Goal: Find specific page/section: Find specific page/section

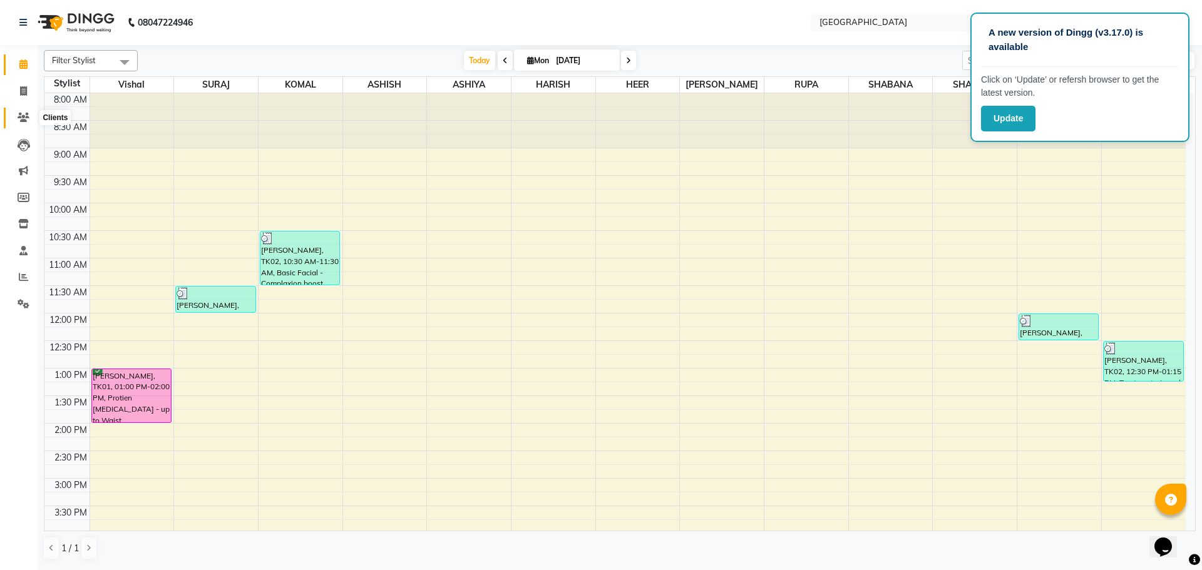
click at [17, 113] on span at bounding box center [24, 118] width 22 height 14
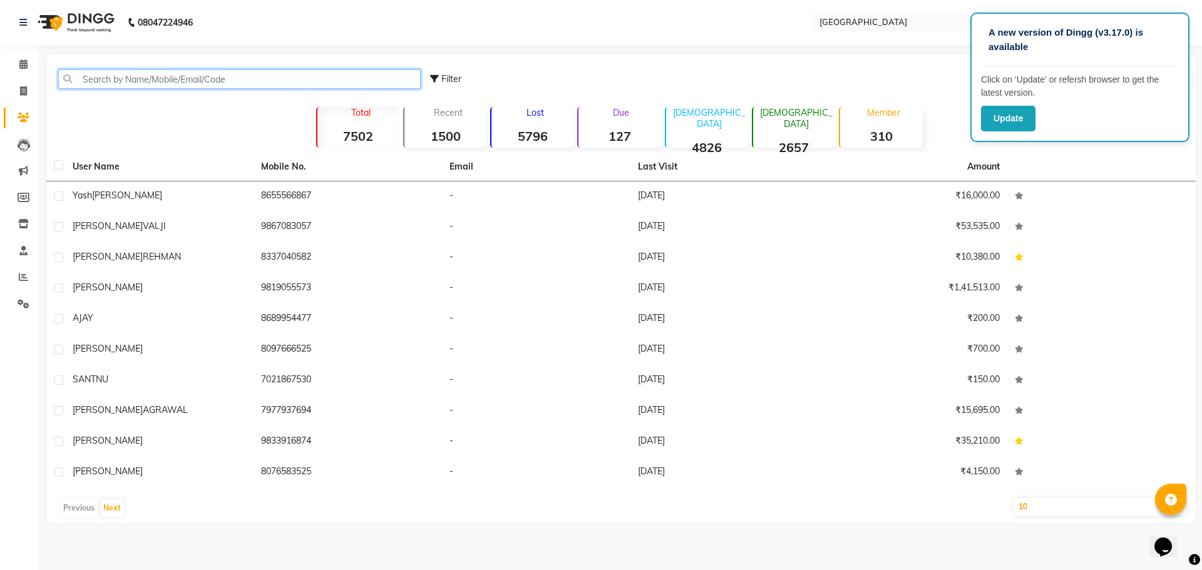
click at [148, 87] on input "text" at bounding box center [239, 78] width 362 height 19
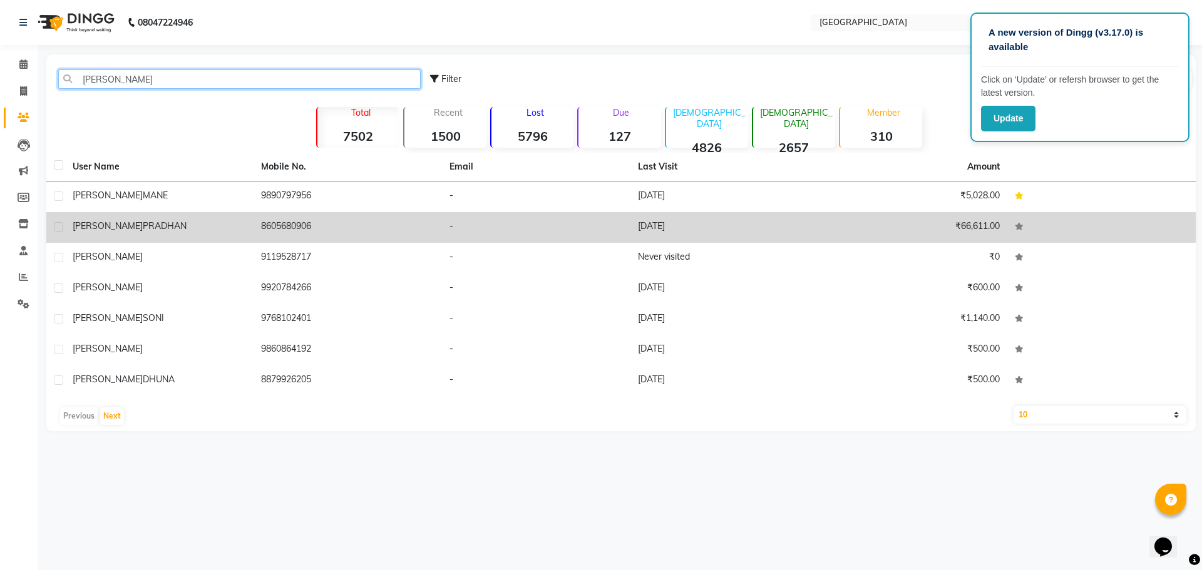
type input "[PERSON_NAME]"
click at [215, 225] on div "[PERSON_NAME]" at bounding box center [159, 226] width 173 height 13
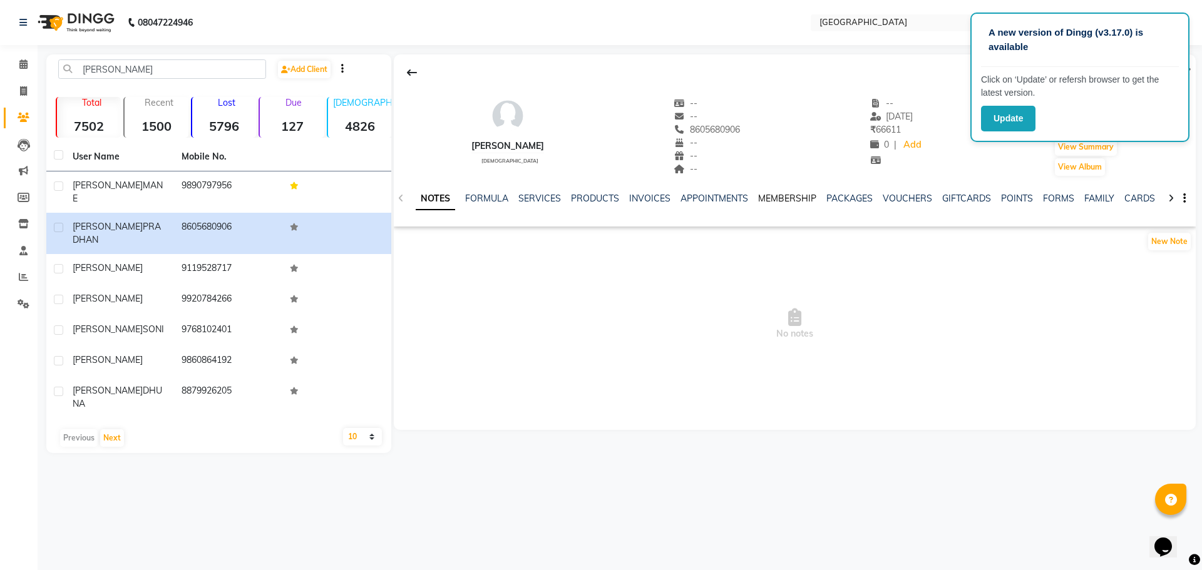
click at [791, 196] on link "MEMBERSHIP" at bounding box center [787, 198] width 58 height 11
click at [551, 194] on link "PRODUCTS" at bounding box center [533, 198] width 48 height 11
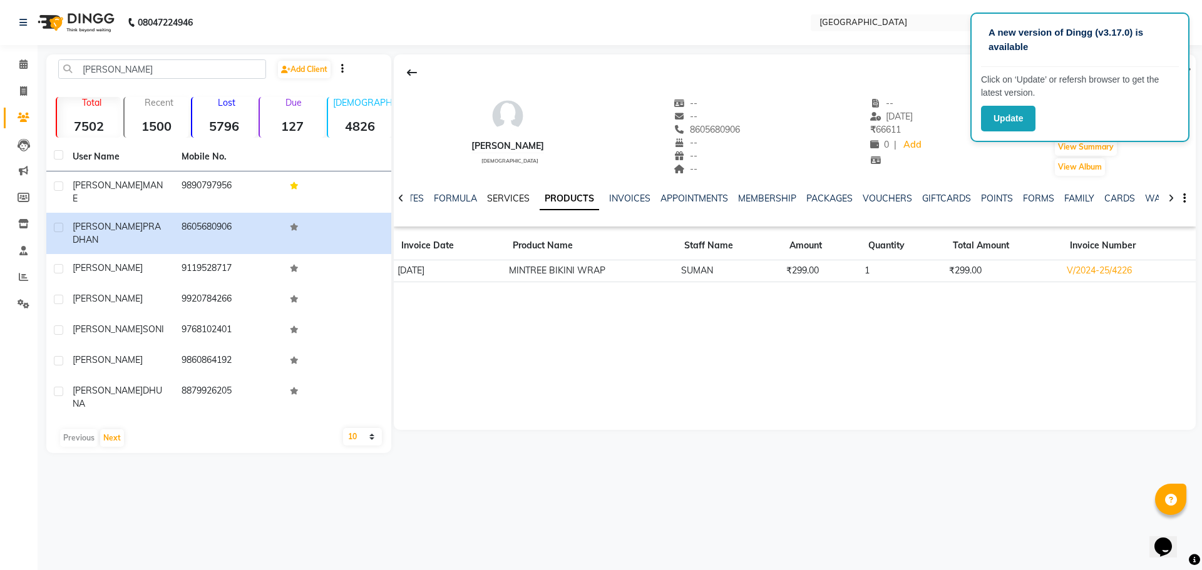
click at [506, 194] on link "SERVICES" at bounding box center [508, 198] width 43 height 11
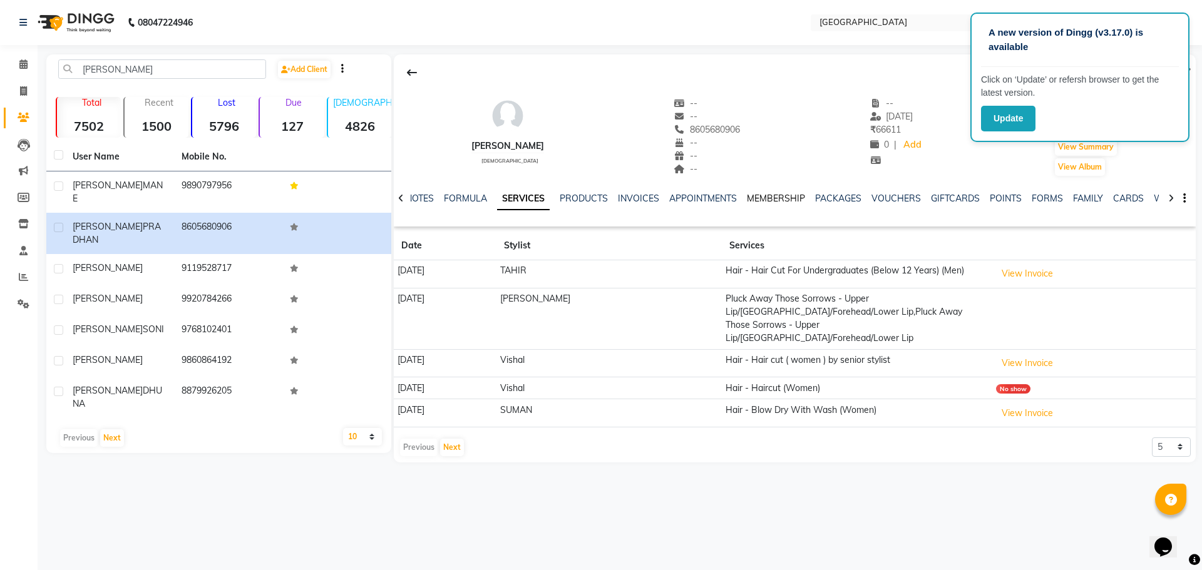
click at [795, 198] on link "MEMBERSHIP" at bounding box center [776, 198] width 58 height 11
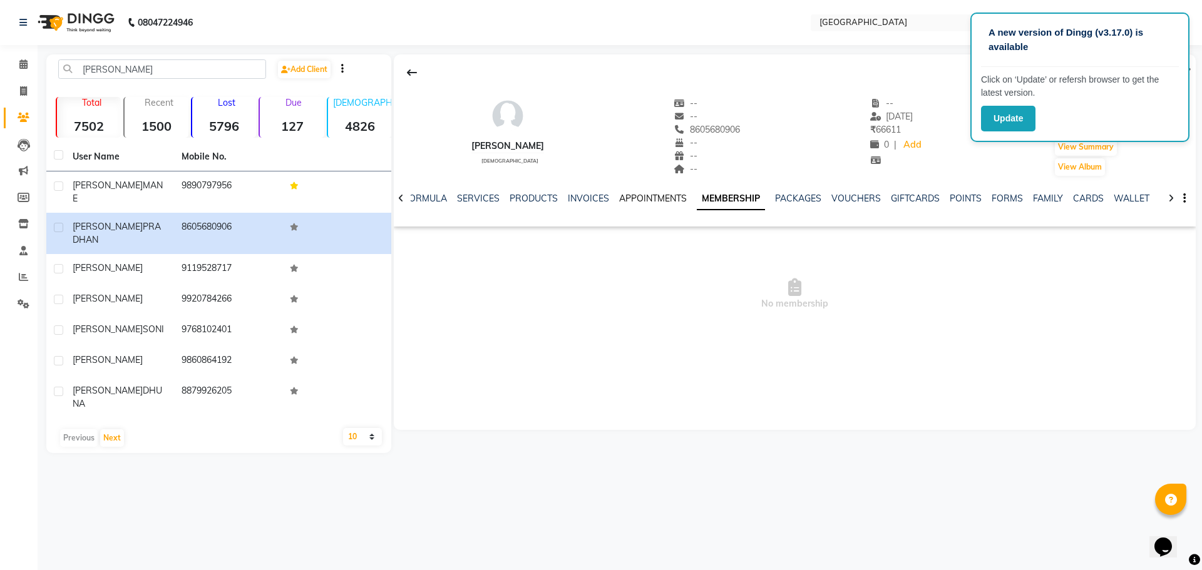
click at [664, 193] on link "APPOINTMENTS" at bounding box center [653, 198] width 68 height 11
click at [553, 183] on div "NOTES FORMULA SERVICES PRODUCTS INVOICES APPOINTMENTS MEMBERSHIP PACKAGES VOUCH…" at bounding box center [795, 198] width 802 height 43
click at [596, 193] on link "INVOICES" at bounding box center [598, 198] width 41 height 11
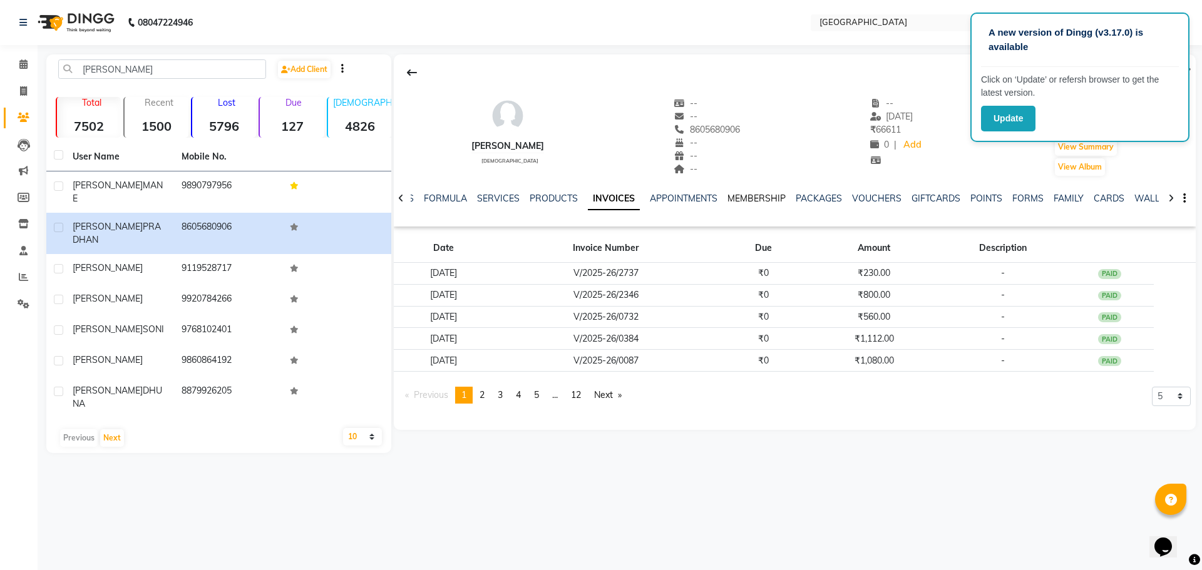
click at [740, 196] on link "MEMBERSHIP" at bounding box center [756, 198] width 58 height 11
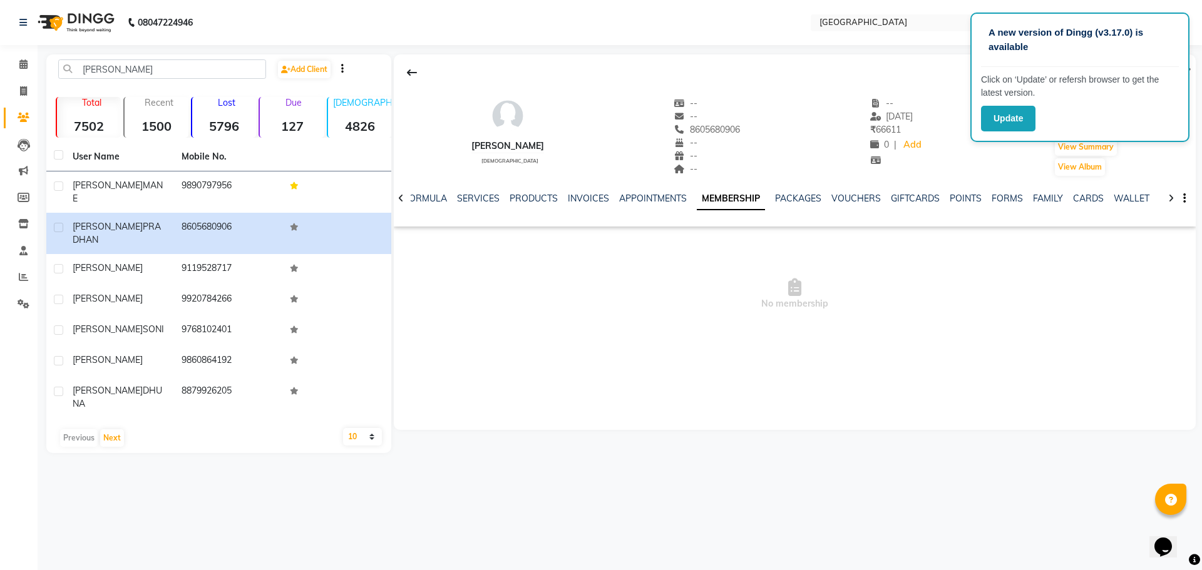
click at [825, 194] on ul "NOTES FORMULA SERVICES PRODUCTS INVOICES APPOINTMENTS MEMBERSHIP PACKAGES VOUCH…" at bounding box center [762, 198] width 794 height 13
click at [799, 200] on link "PACKAGES" at bounding box center [798, 198] width 46 height 11
click at [813, 196] on ul "NOTES FORMULA SERVICES PRODUCTS INVOICES APPOINTMENTS MEMBERSHIP PACKAGES VOUCH…" at bounding box center [752, 198] width 794 height 13
click at [827, 196] on link "VOUCHERS" at bounding box center [845, 198] width 49 height 11
click at [758, 196] on link "PACKAGES" at bounding box center [768, 198] width 46 height 11
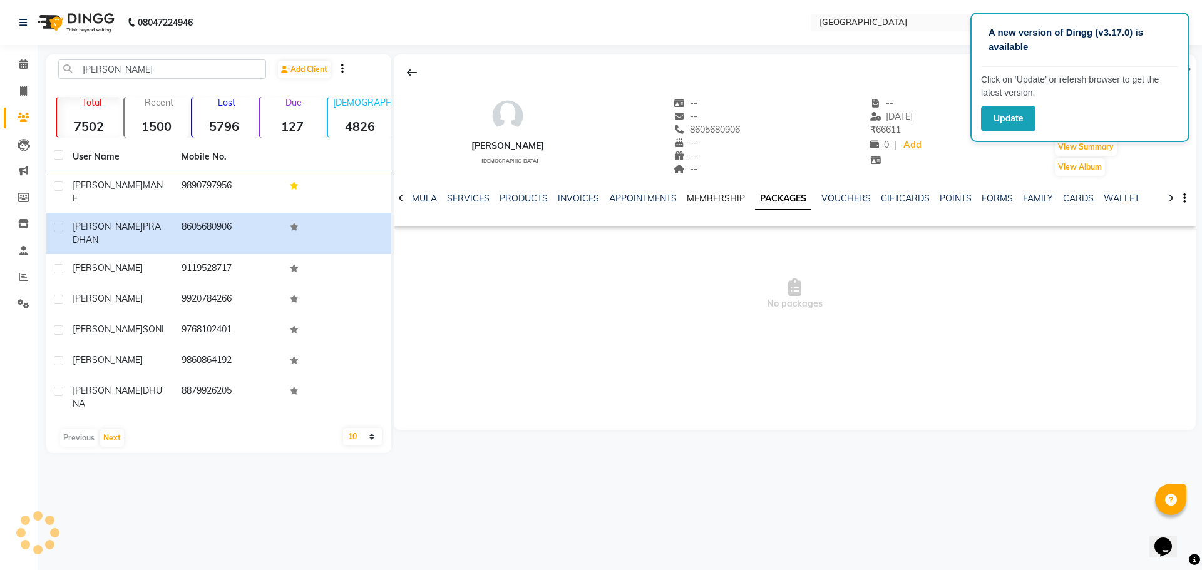
click at [715, 194] on link "MEMBERSHIP" at bounding box center [715, 198] width 58 height 11
click at [691, 195] on ul "NOTES FORMULA SERVICES PRODUCTS INVOICES APPOINTMENTS MEMBERSHIP PACKAGES VOUCH…" at bounding box center [762, 198] width 794 height 13
click at [685, 195] on ul "NOTES FORMULA SERVICES PRODUCTS INVOICES APPOINTMENTS MEMBERSHIP PACKAGES VOUCH…" at bounding box center [762, 198] width 794 height 13
click at [663, 195] on link "APPOINTMENTS" at bounding box center [653, 198] width 68 height 11
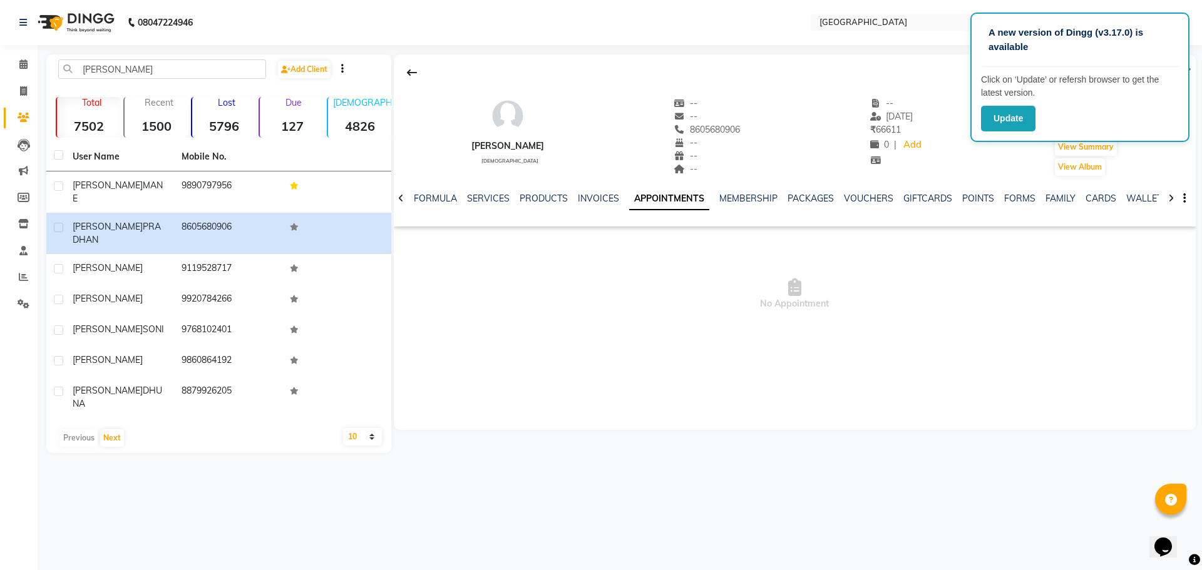
click at [601, 192] on div "INVOICES" at bounding box center [598, 198] width 41 height 13
click at [486, 204] on div "SERVICES" at bounding box center [488, 198] width 43 height 13
click at [498, 193] on link "SERVICES" at bounding box center [488, 198] width 43 height 11
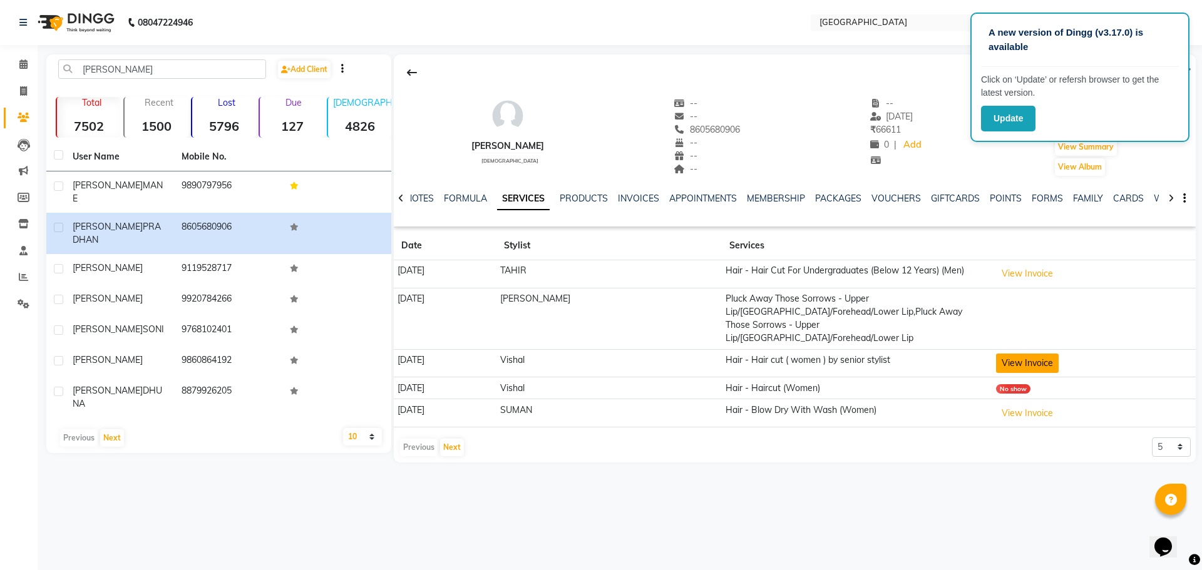
click at [1044, 354] on button "View Invoice" at bounding box center [1027, 363] width 63 height 19
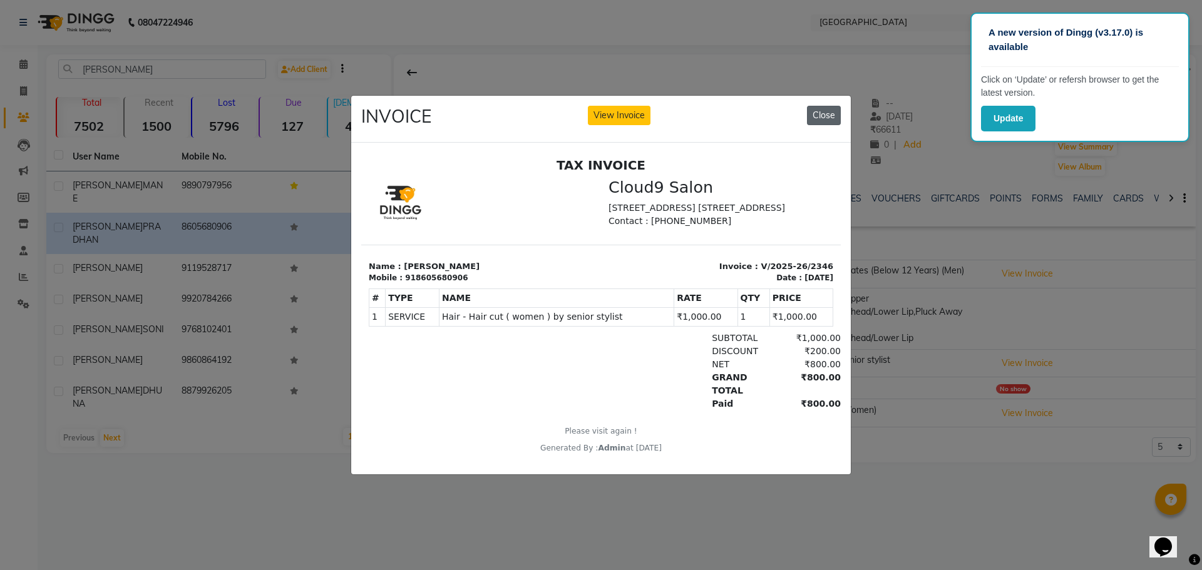
click at [830, 116] on button "Close" at bounding box center [824, 115] width 34 height 19
